Goal: Task Accomplishment & Management: Manage account settings

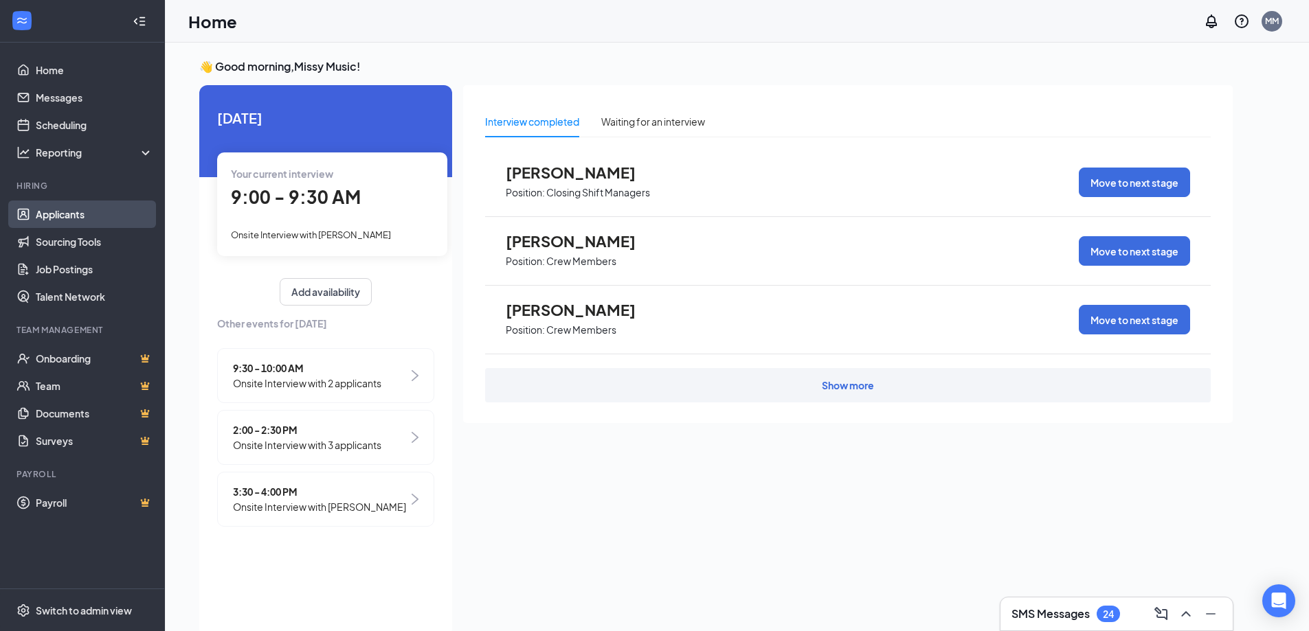
click at [86, 218] on link "Applicants" at bounding box center [95, 214] width 118 height 27
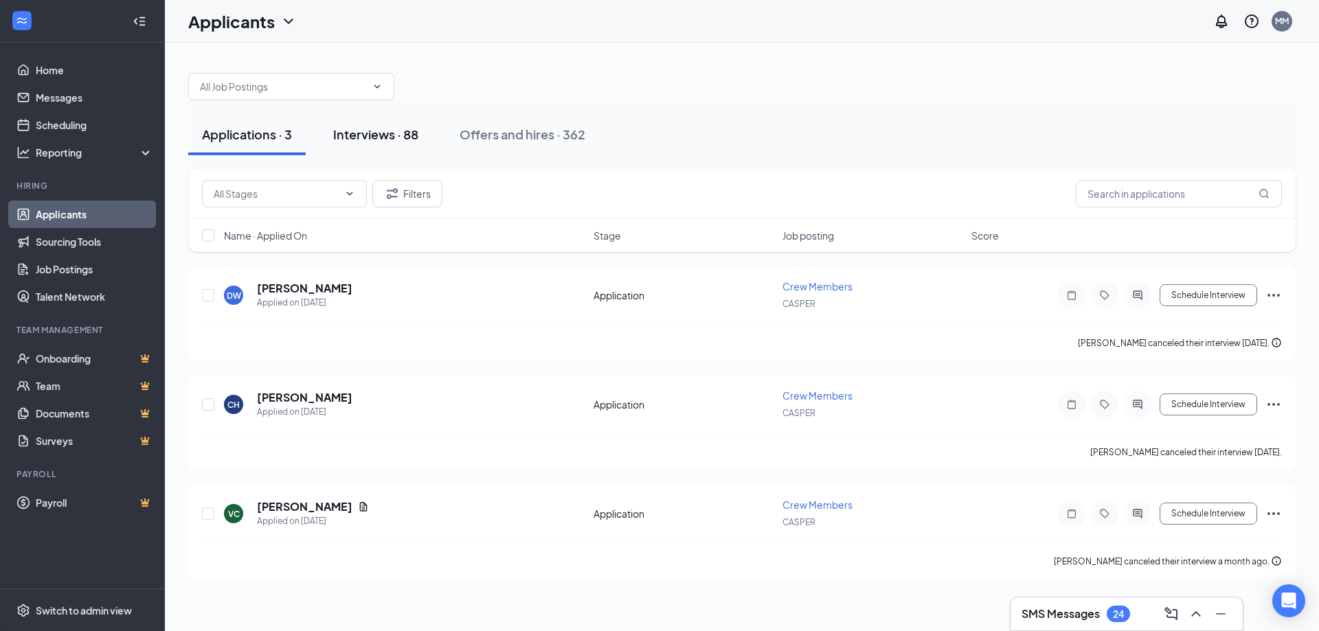
click at [391, 133] on div "Interviews · 88" at bounding box center [375, 134] width 85 height 17
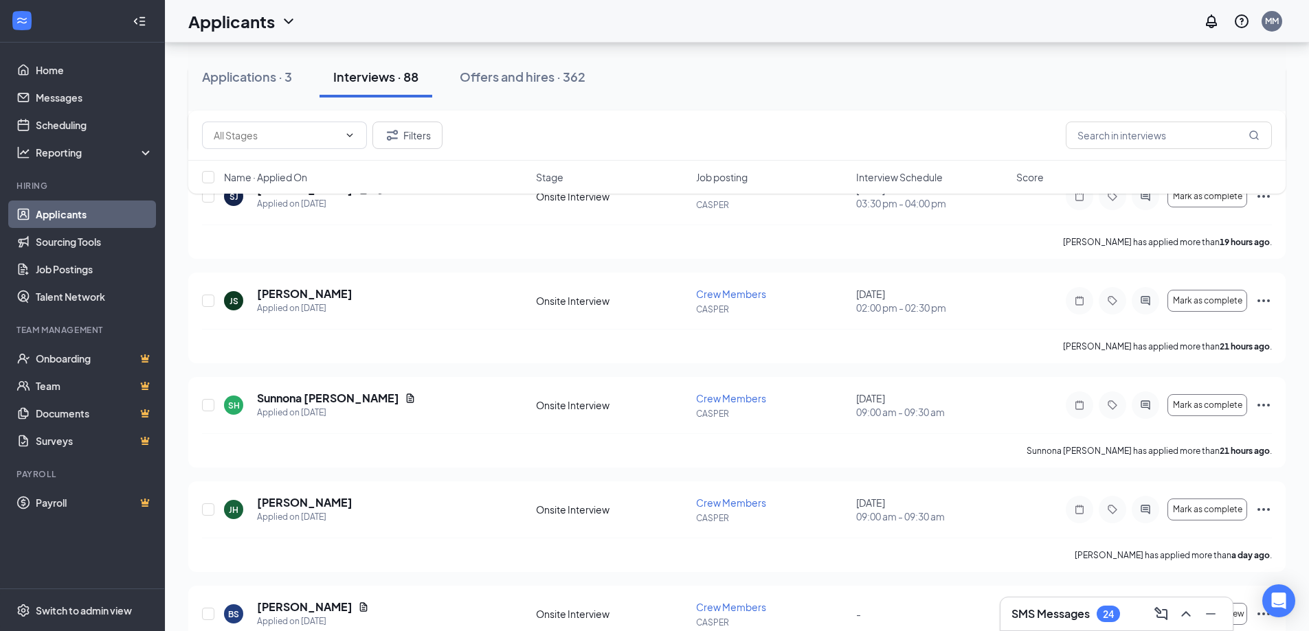
scroll to position [206, 0]
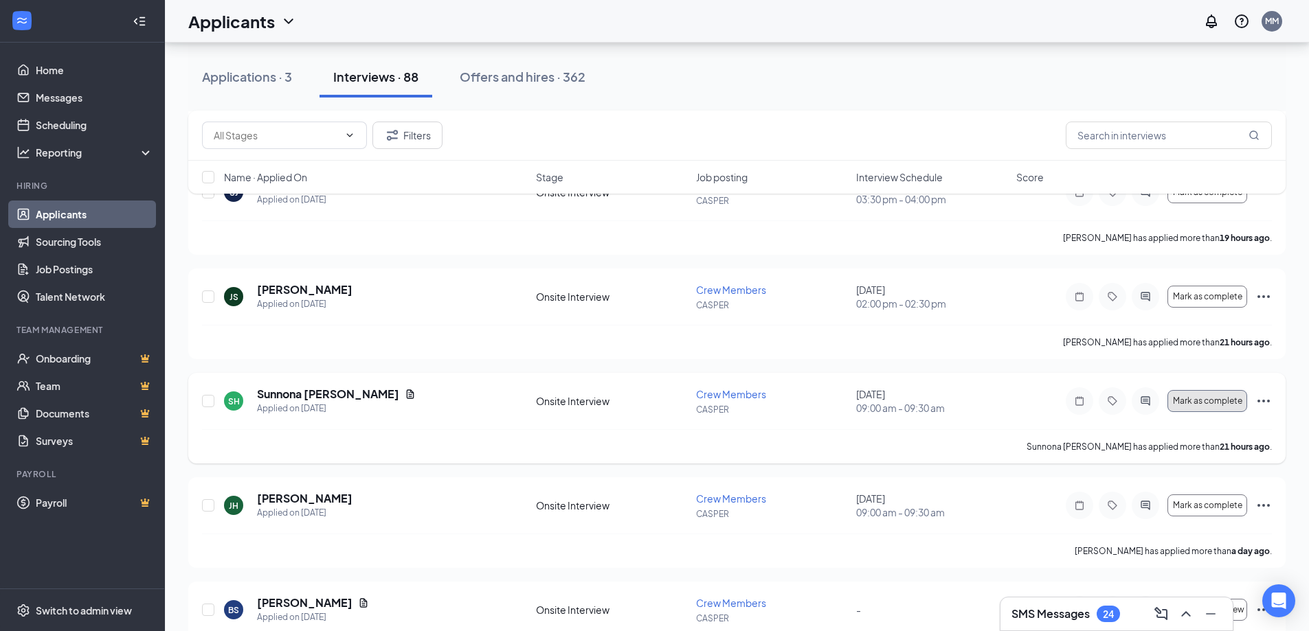
click at [1218, 402] on span "Mark as complete" at bounding box center [1207, 401] width 69 height 10
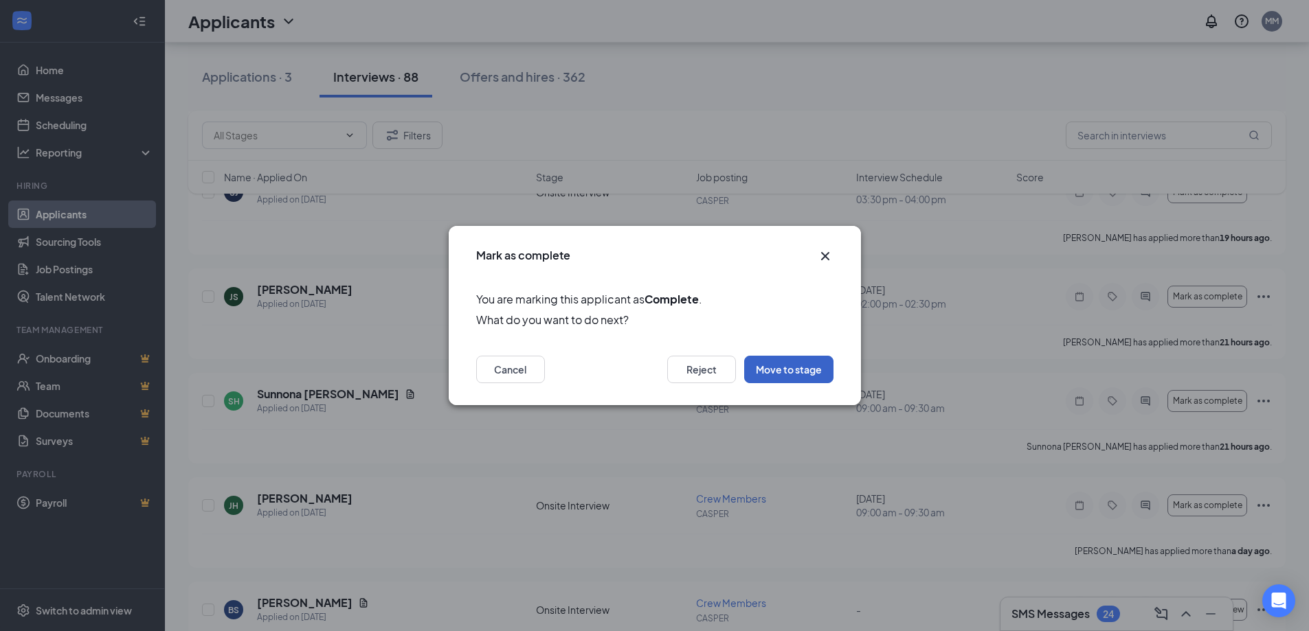
click at [811, 361] on button "Move to stage" at bounding box center [788, 369] width 89 height 27
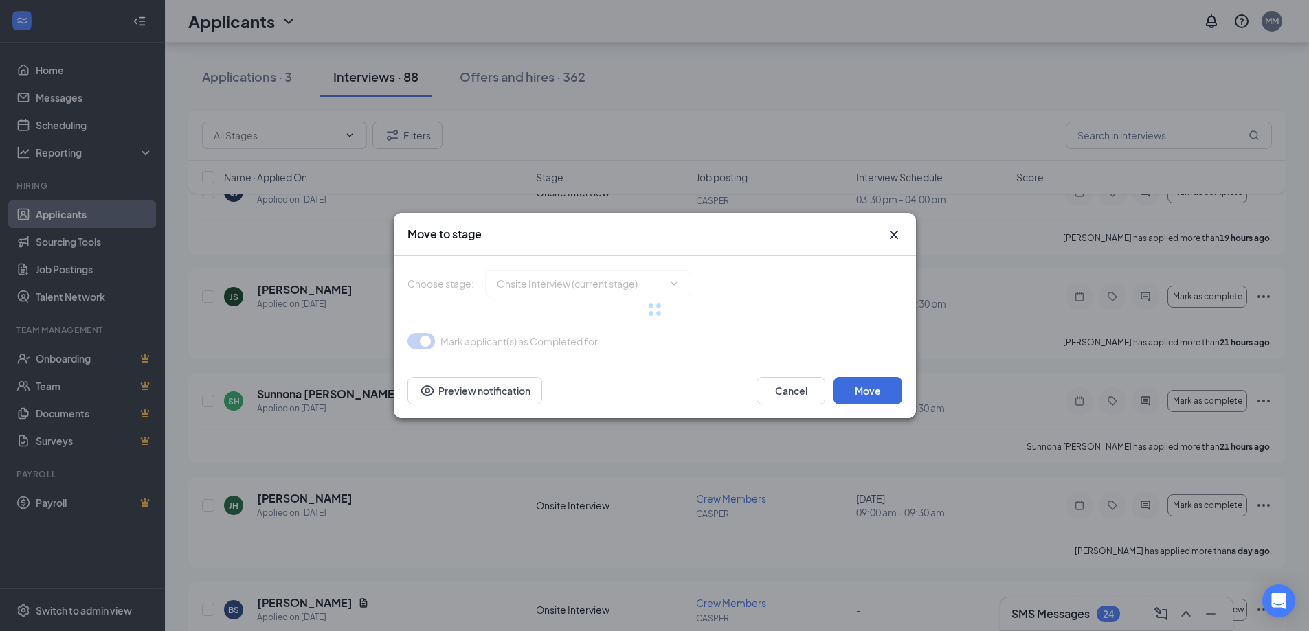
type input "Hiring Complete (final stage)"
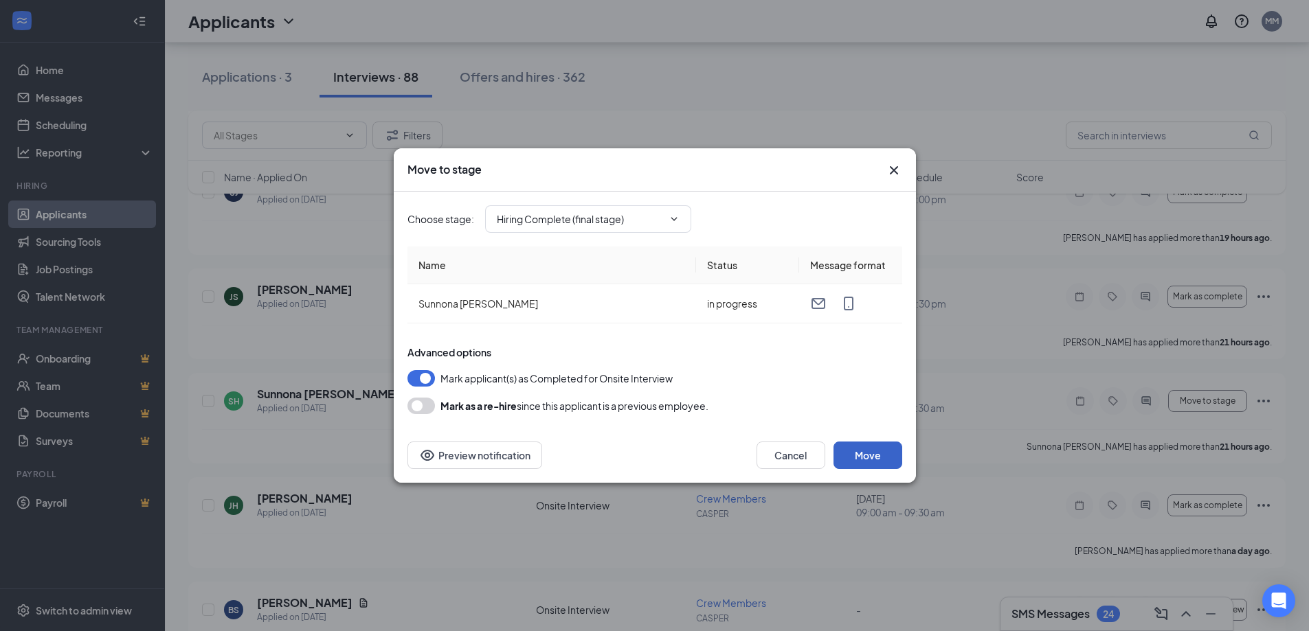
click at [879, 450] on button "Move" at bounding box center [868, 455] width 69 height 27
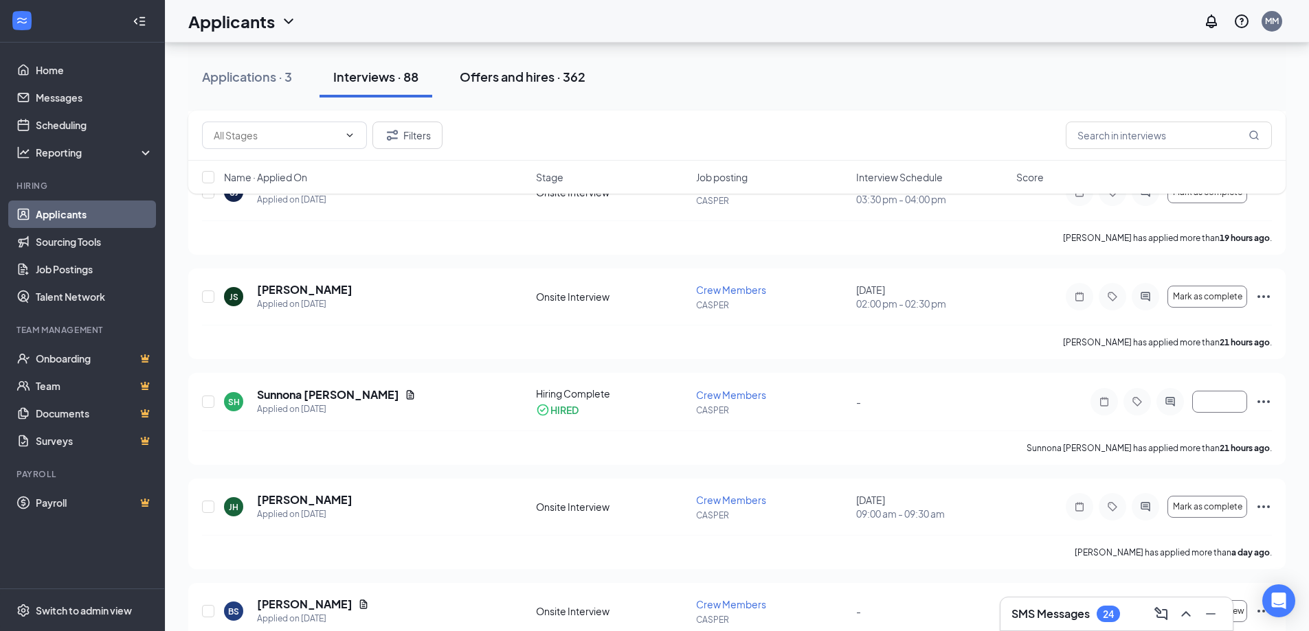
click at [518, 88] on button "Offers and hires · 362" at bounding box center [522, 76] width 153 height 41
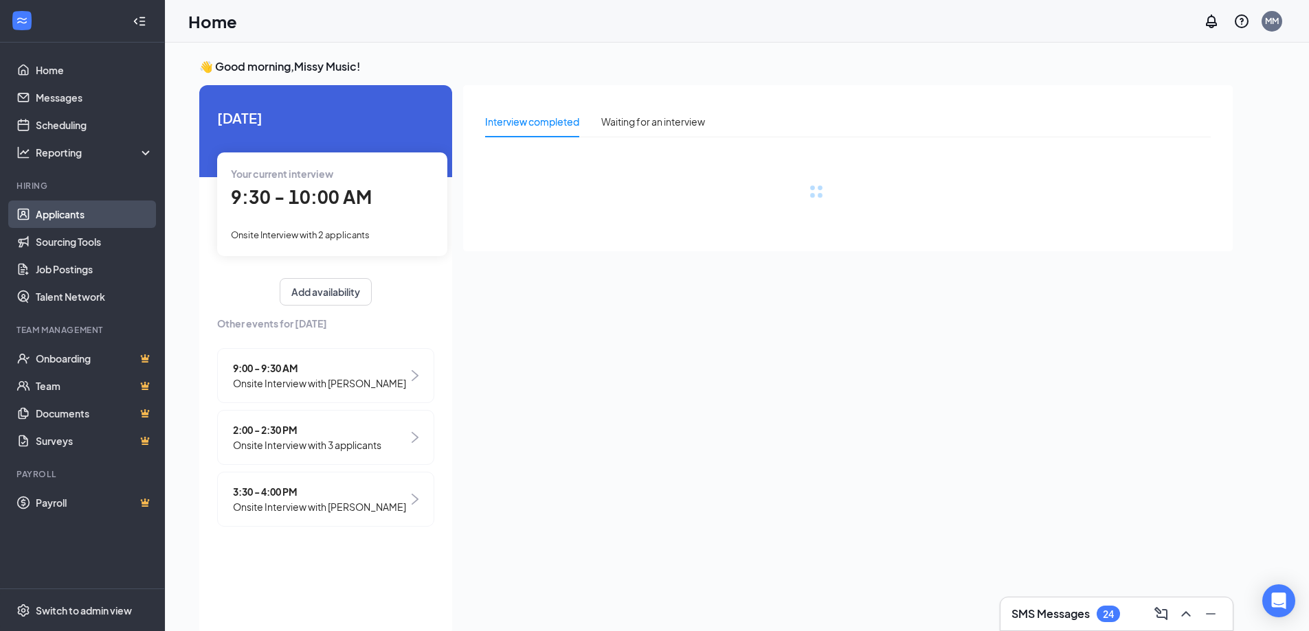
click at [82, 221] on link "Applicants" at bounding box center [95, 214] width 118 height 27
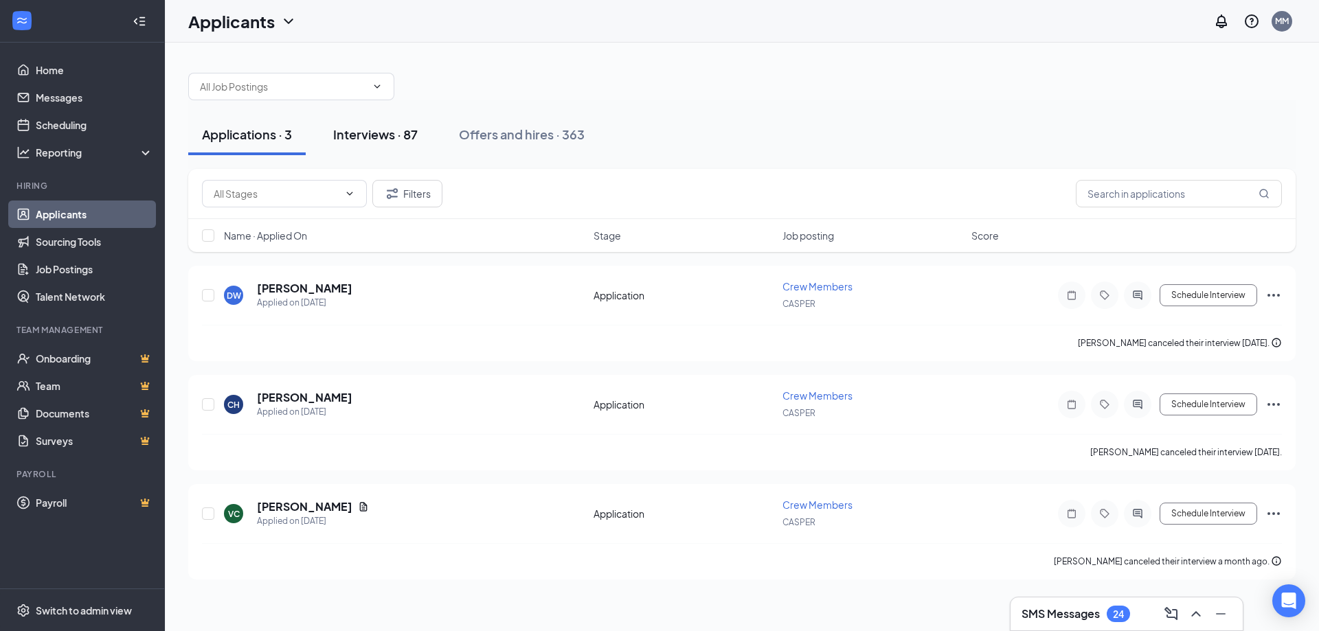
click at [407, 143] on button "Interviews · 87" at bounding box center [376, 134] width 112 height 41
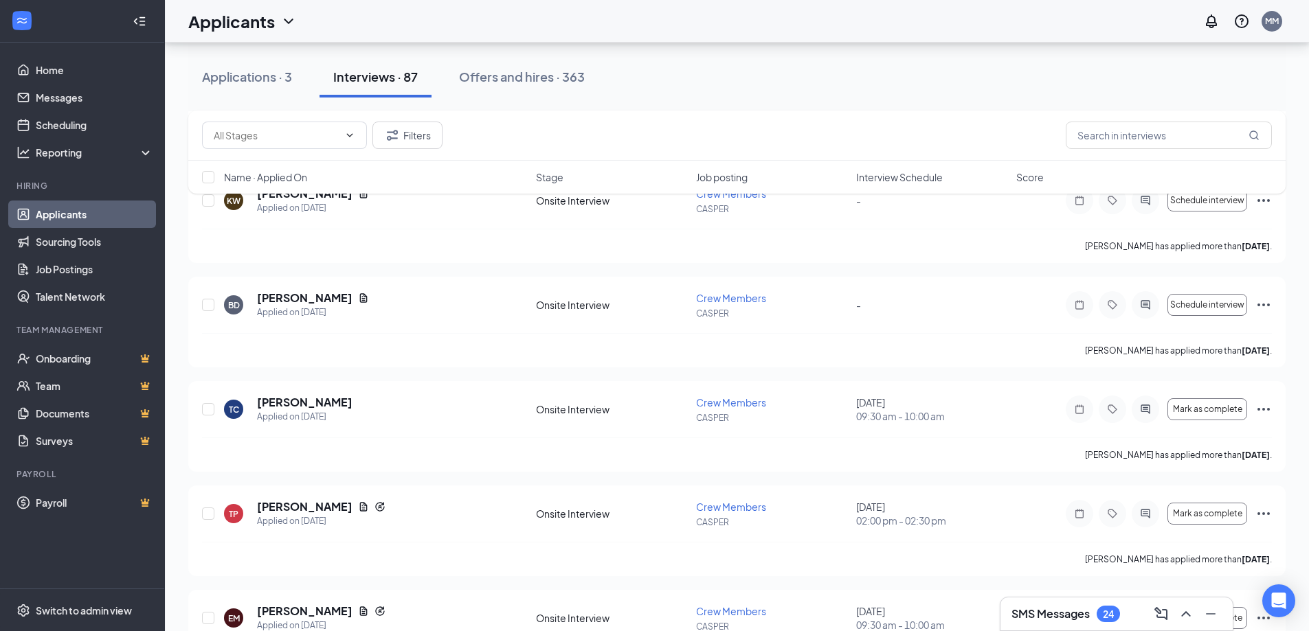
scroll to position [962, 0]
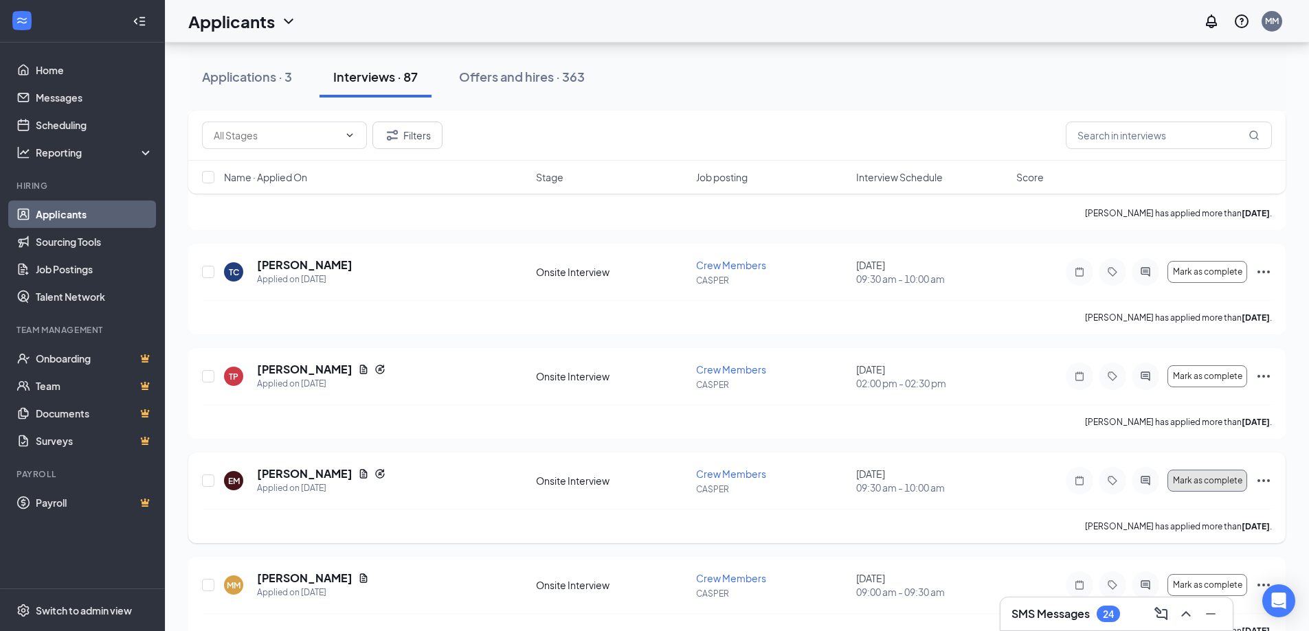
click at [1227, 485] on span "Mark as complete" at bounding box center [1207, 481] width 69 height 10
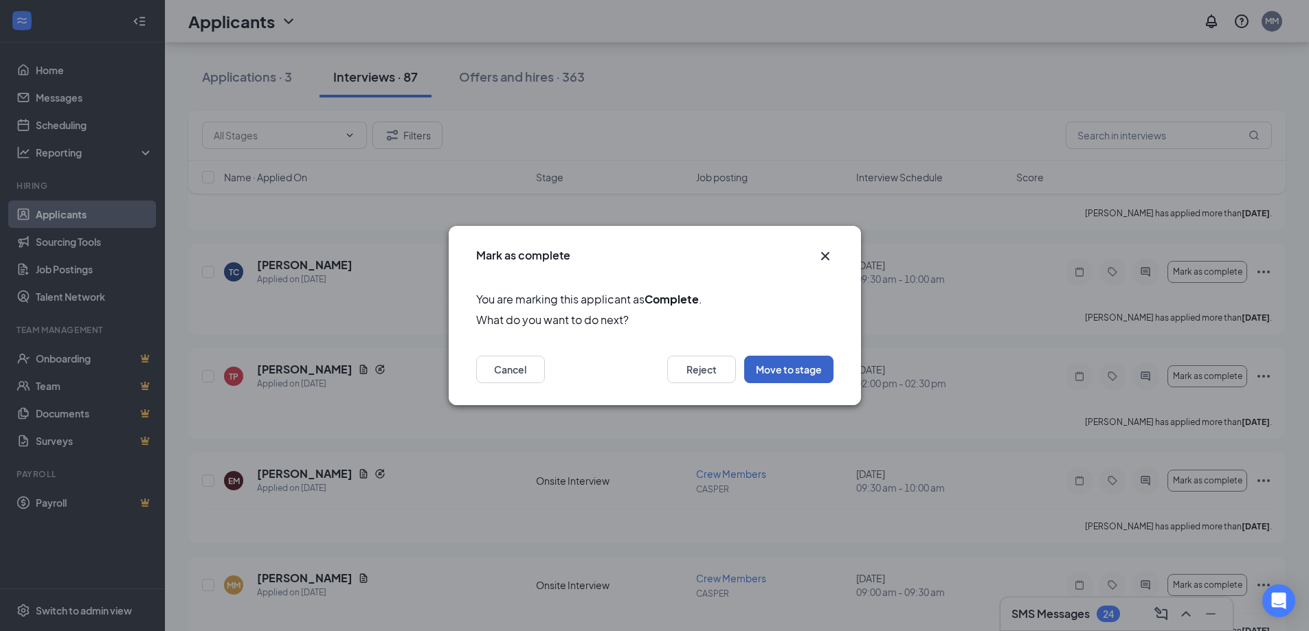
click at [811, 372] on button "Move to stage" at bounding box center [788, 369] width 89 height 27
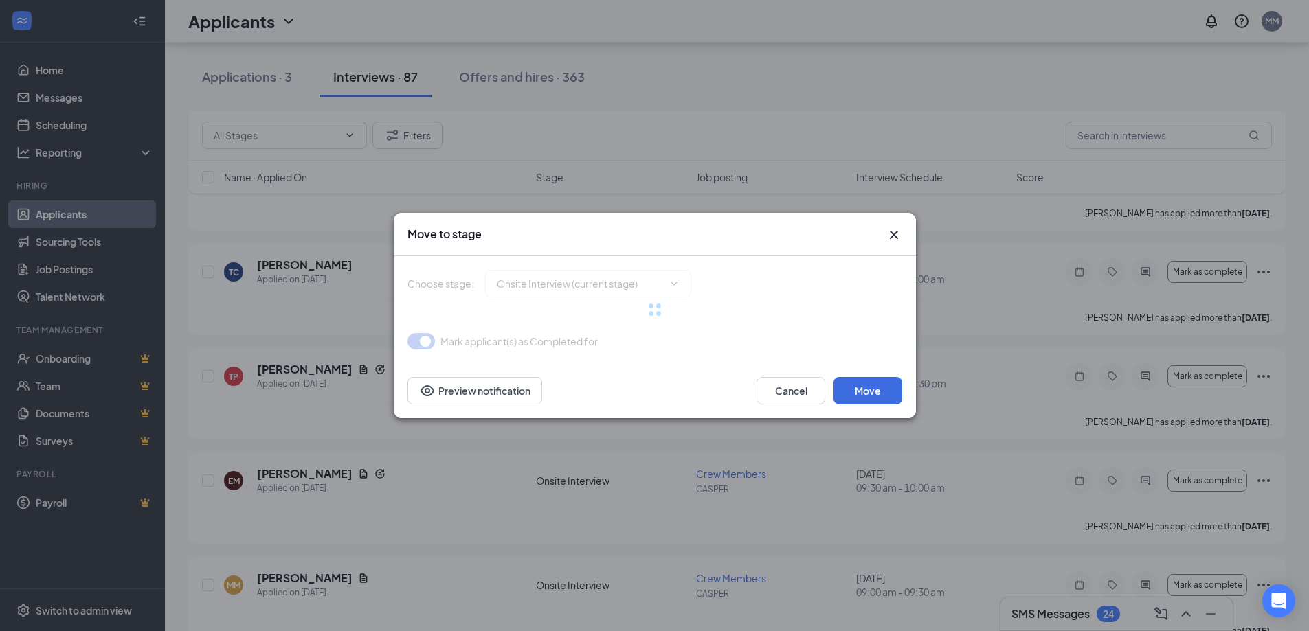
type input "Hiring Complete (final stage)"
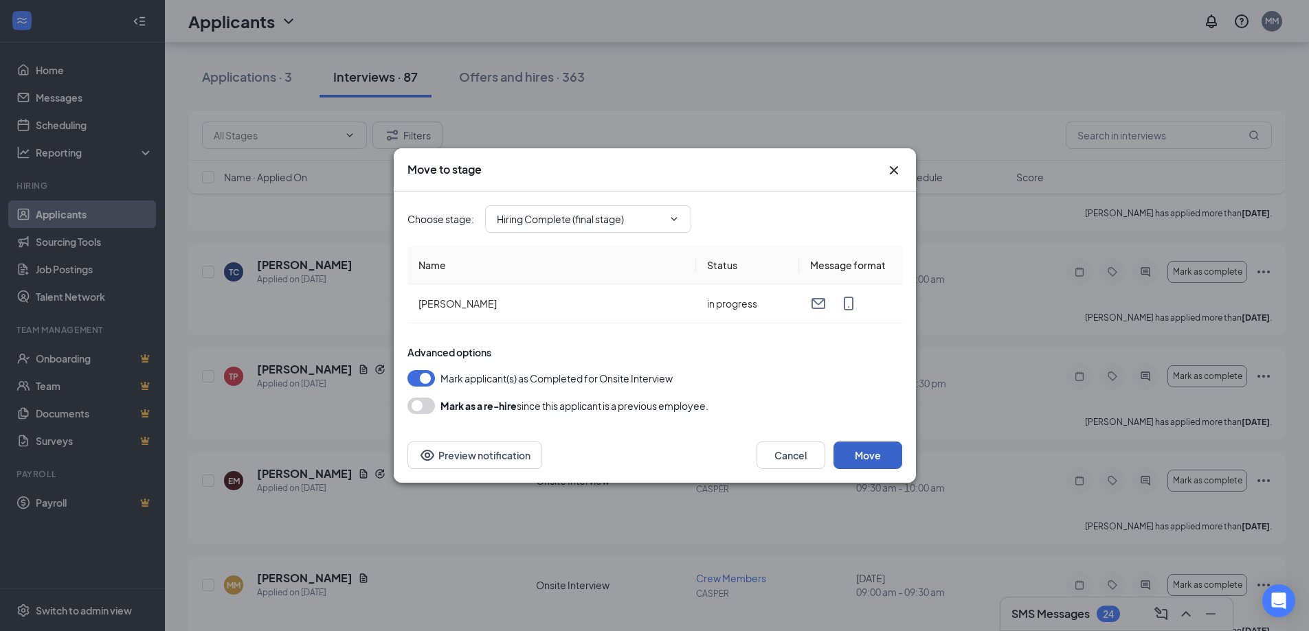
click at [878, 454] on button "Move" at bounding box center [868, 455] width 69 height 27
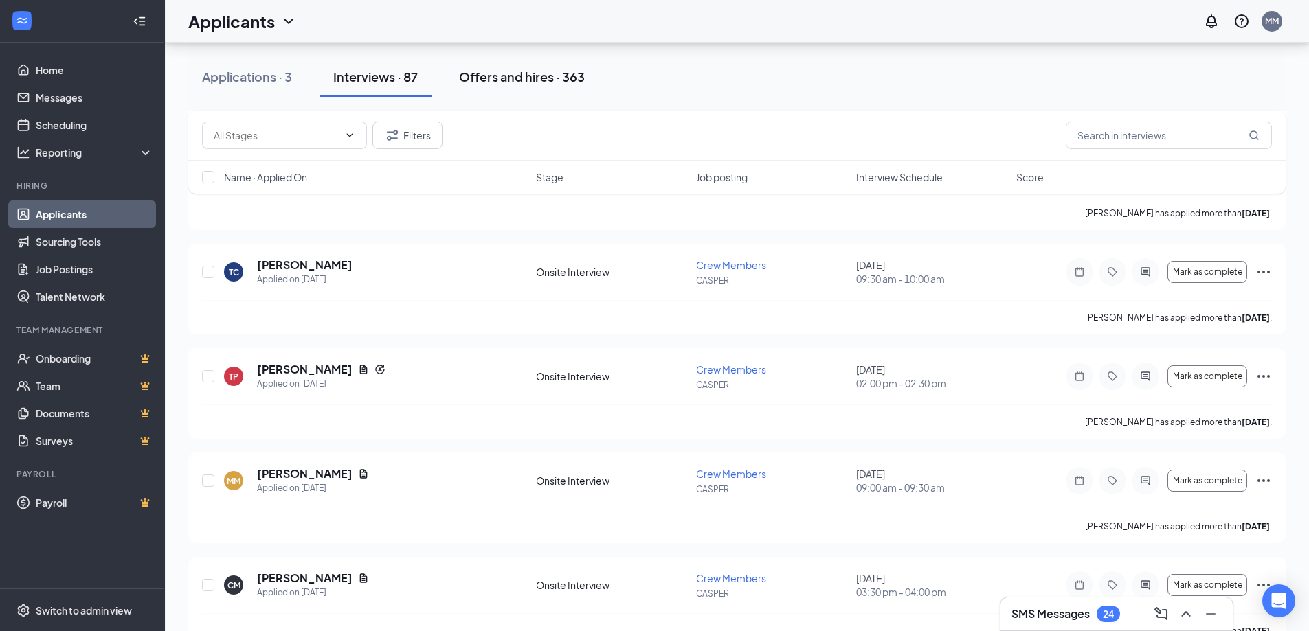
click at [501, 73] on div "Offers and hires · 363" at bounding box center [522, 76] width 126 height 17
